Goal: Navigation & Orientation: Find specific page/section

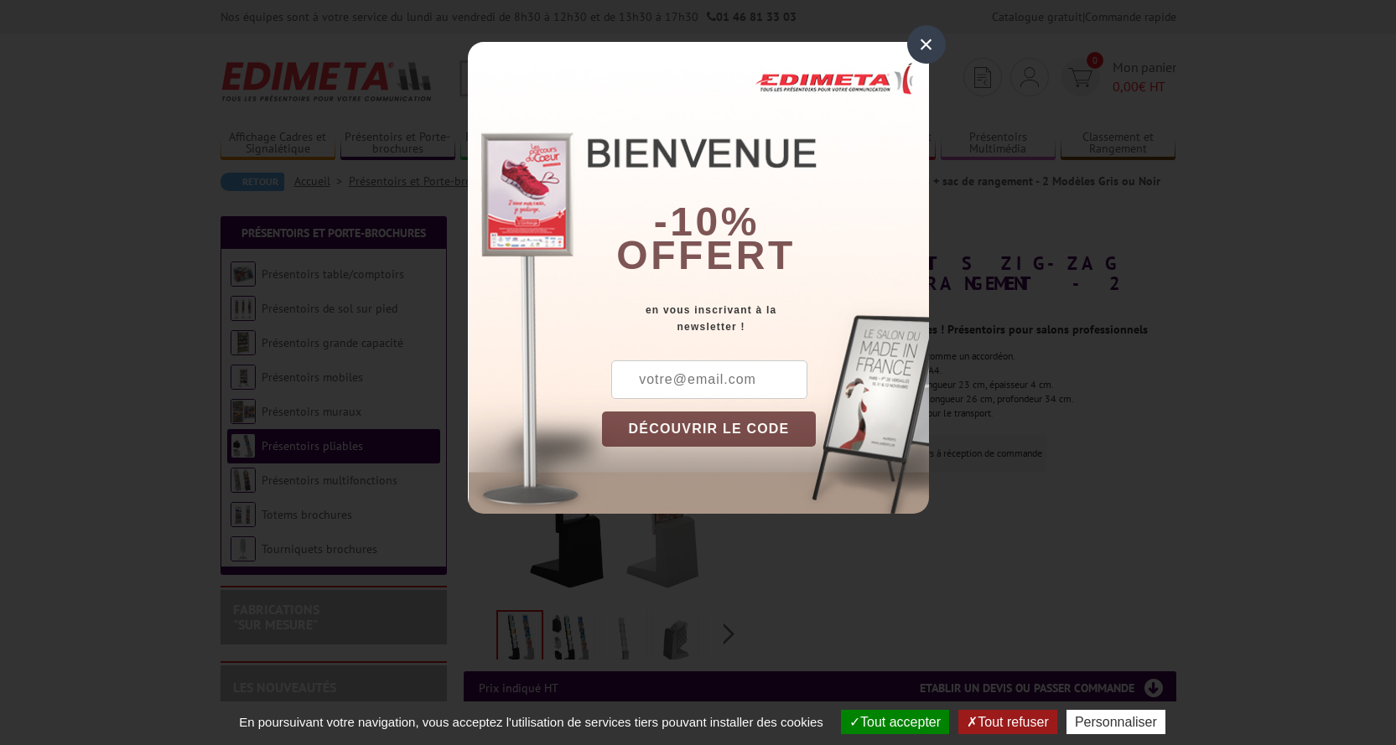
click at [916, 45] on div "×" at bounding box center [926, 44] width 39 height 39
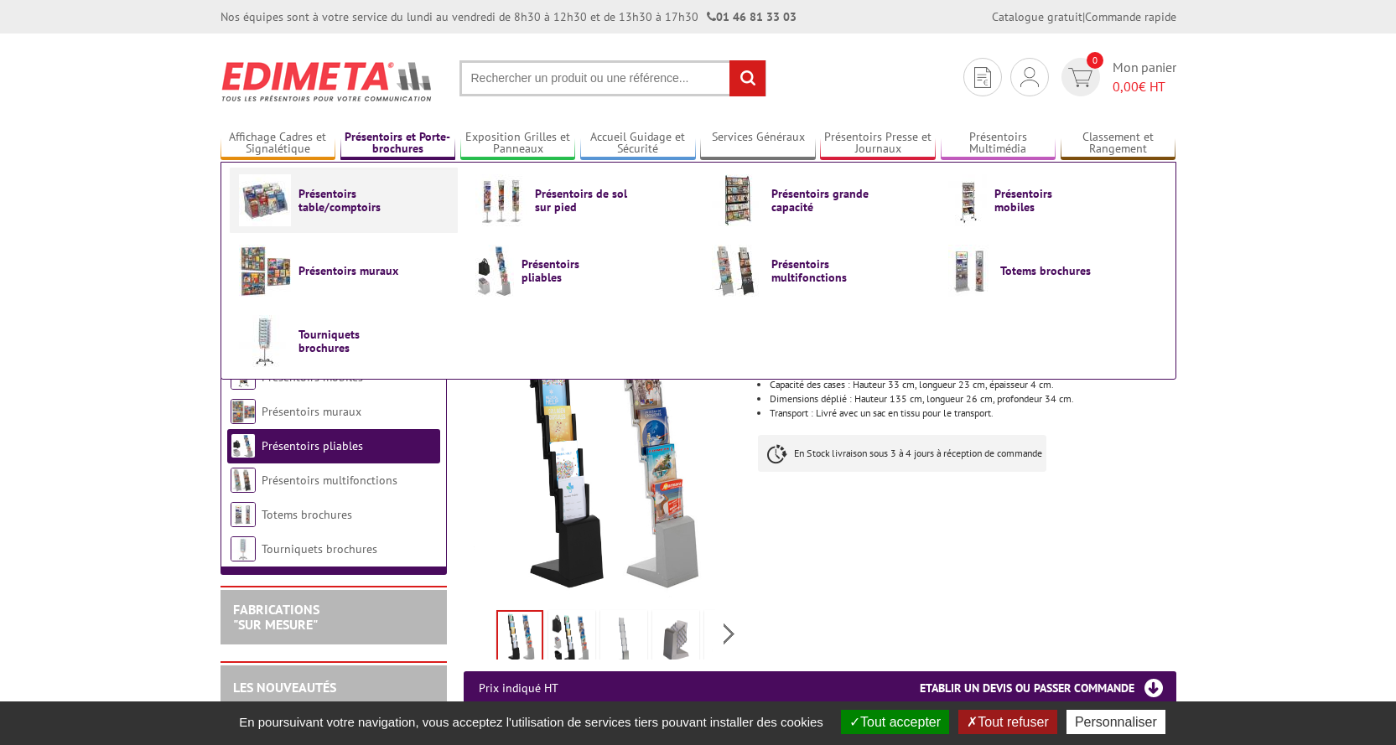
click at [351, 201] on span "Présentoirs table/comptoirs" at bounding box center [348, 200] width 101 height 27
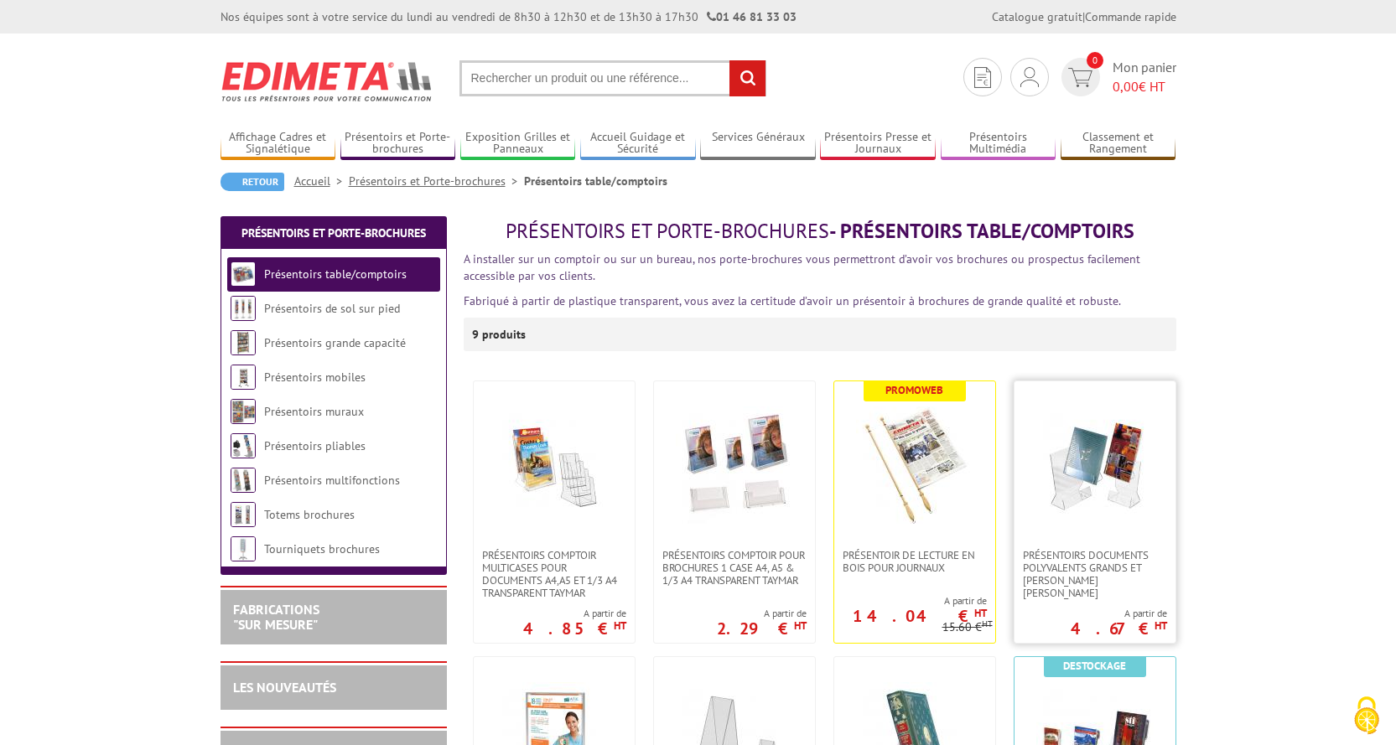
click at [1114, 435] on img at bounding box center [1094, 465] width 117 height 117
click at [317, 147] on link "Affichage Cadres et Signalétique" at bounding box center [279, 144] width 116 height 28
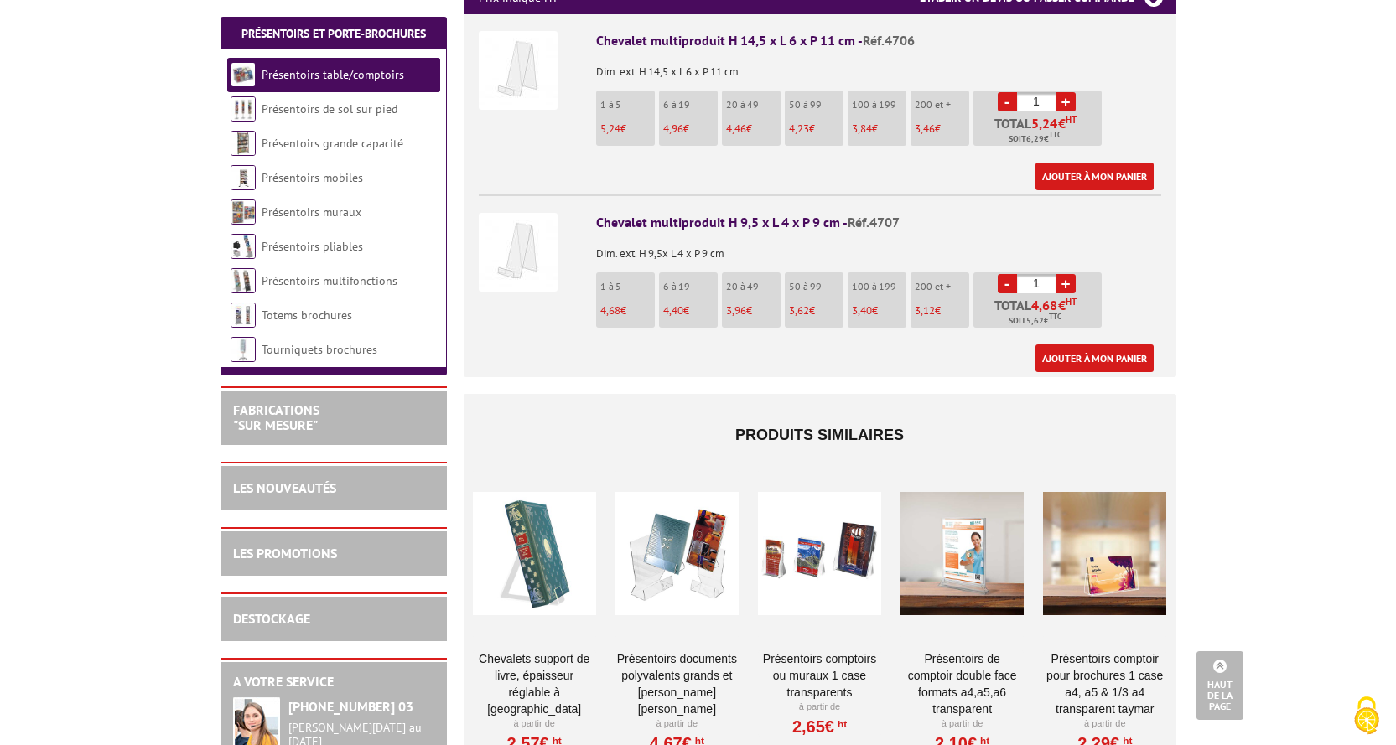
scroll to position [335, 0]
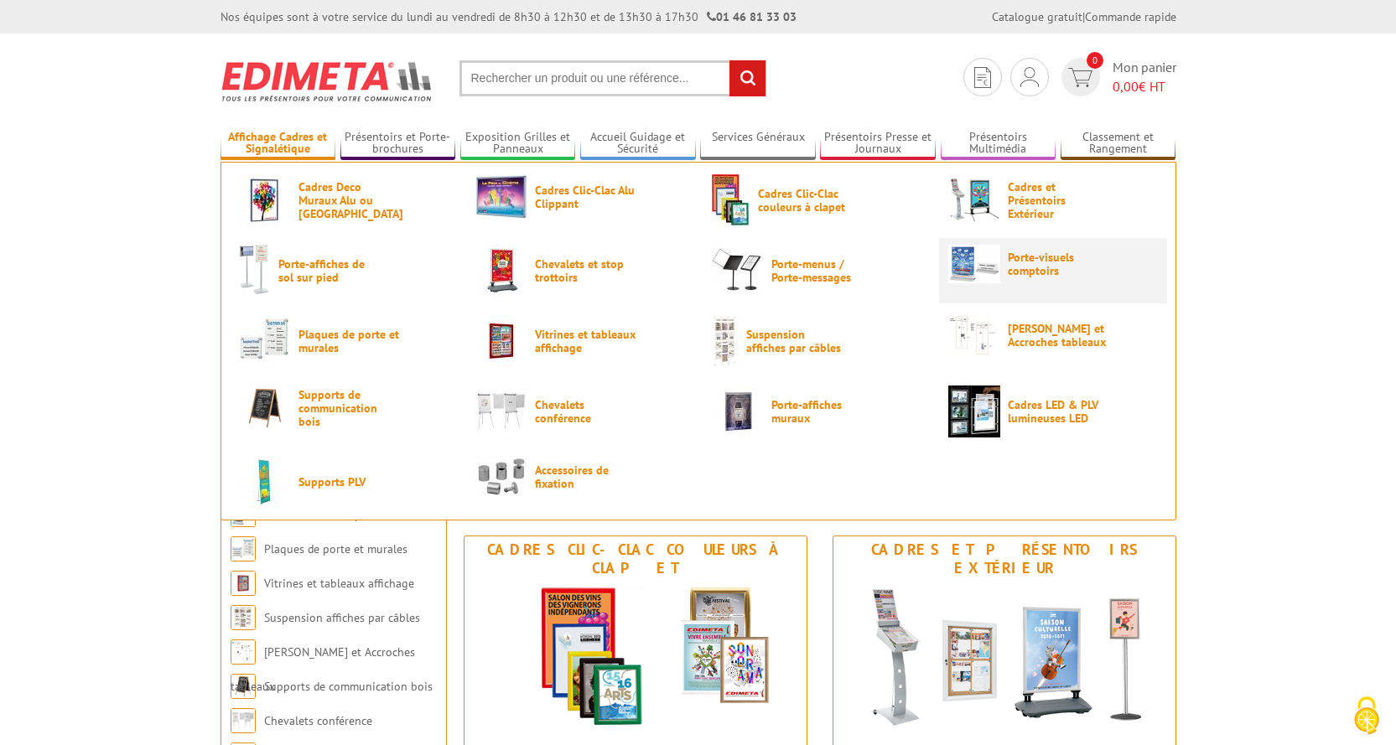
click at [1077, 268] on span "Porte-visuels comptoirs" at bounding box center [1058, 264] width 101 height 27
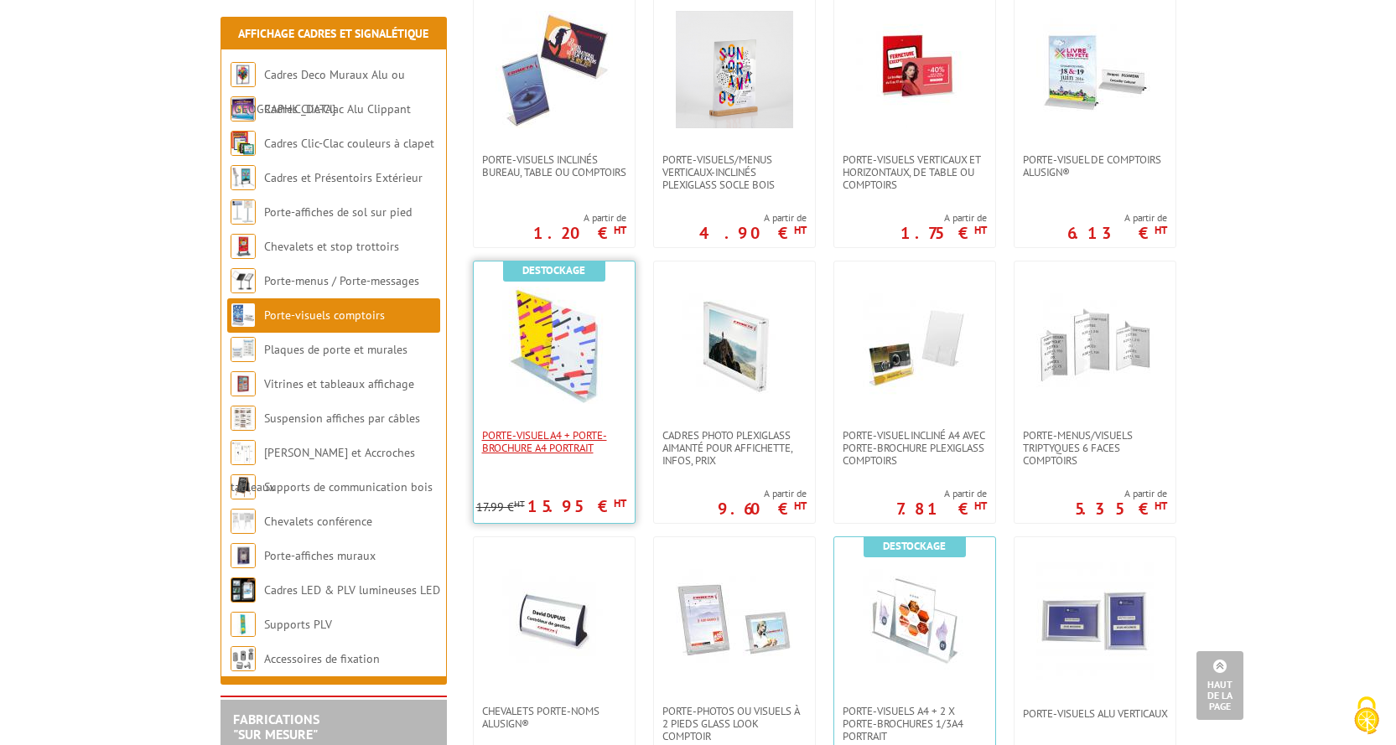
scroll to position [755, 0]
